Goal: Information Seeking & Learning: Learn about a topic

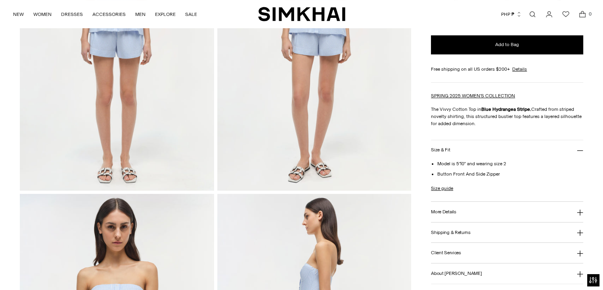
scroll to position [159, 0]
drag, startPoint x: 530, startPoint y: 109, endPoint x: 544, endPoint y: 123, distance: 19.6
click at [544, 123] on p "The Vivvy Cotton Top in Blue Hydrangea Stripe. Crafted from striped novelty shi…" at bounding box center [507, 115] width 152 height 21
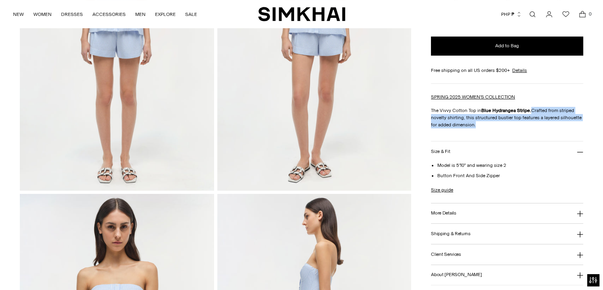
copy p "Crafted from striped novelty shirting, this structured bustier top features a l…"
click at [454, 215] on h3 "More Details" at bounding box center [443, 212] width 25 height 5
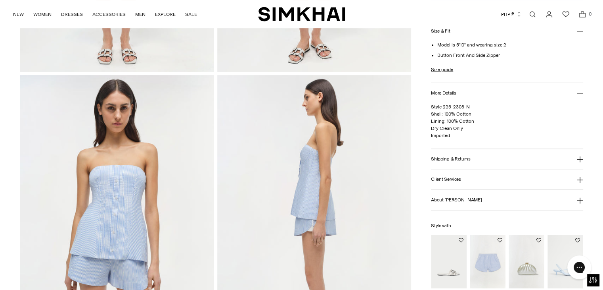
scroll to position [278, 0]
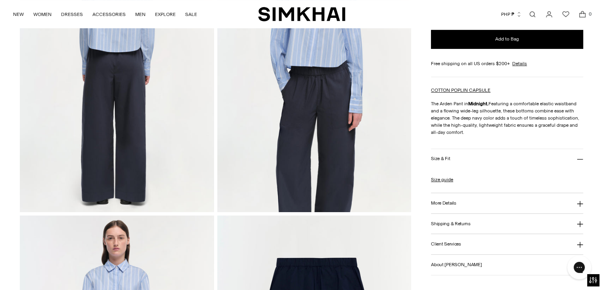
scroll to position [436, 0]
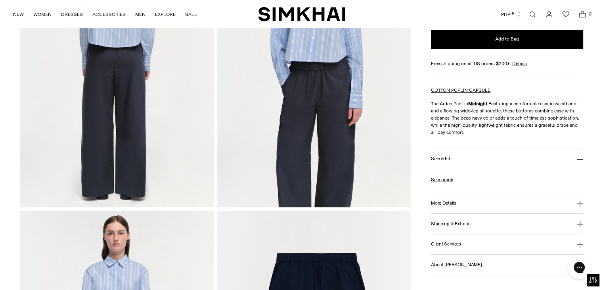
drag, startPoint x: 490, startPoint y: 102, endPoint x: 512, endPoint y: 133, distance: 38.6
click at [512, 133] on p "The Arden Pant in Midnight. Featuring a comfortable elastic waistband and a flo…" at bounding box center [507, 118] width 152 height 36
copy p "Featuring a comfortable elastic waistband and a flowing wide-leg silhouette, th…"
click at [443, 159] on h3 "Size & Fit" at bounding box center [440, 158] width 19 height 5
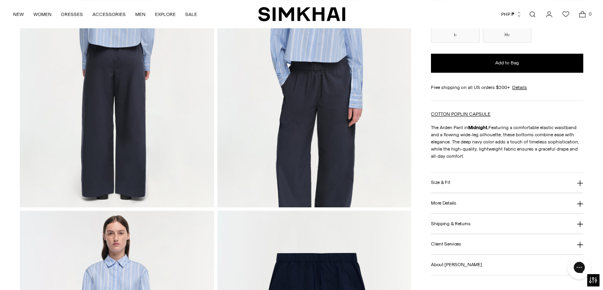
click at [446, 181] on h3 "Size & Fit" at bounding box center [440, 182] width 19 height 5
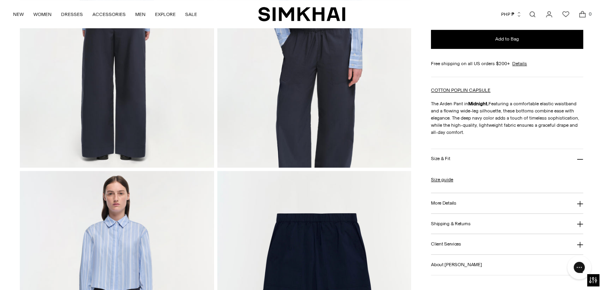
click at [454, 201] on h3 "More Details" at bounding box center [443, 202] width 25 height 5
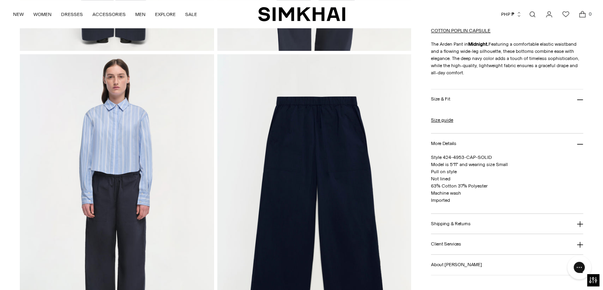
scroll to position [595, 0]
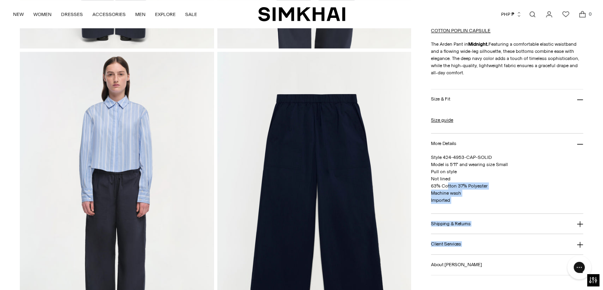
drag, startPoint x: 428, startPoint y: 167, endPoint x: 448, endPoint y: 185, distance: 26.7
click at [455, 196] on p "Style 424-4953-CAP-SOLID Model is 5'11" and wearing size Small Pull on style No…" at bounding box center [507, 178] width 152 height 50
drag, startPoint x: 449, startPoint y: 198, endPoint x: 431, endPoint y: 172, distance: 31.9
click at [431, 172] on p "Style 424-4953-CAP-SOLID Model is 5'11" and wearing size Small Pull on style No…" at bounding box center [507, 178] width 152 height 50
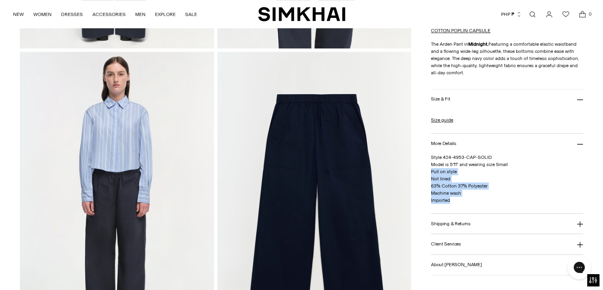
copy span "Pull on style Not lined 63% Cotton 37% Polyester Machine wash Imported"
